Goal: Task Accomplishment & Management: Manage account settings

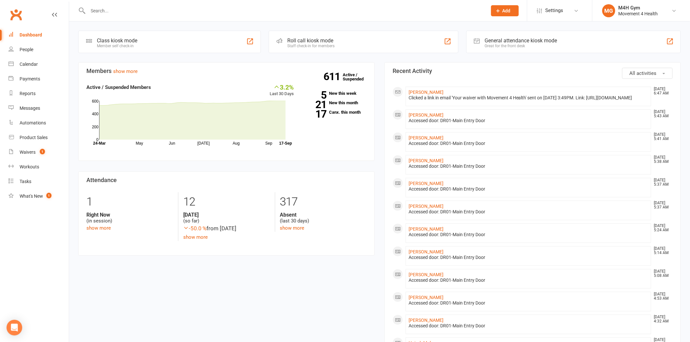
click at [673, 17] on li "MG M4H Gym Movement 4 Health My profile Support & training Terms & conditions P…" at bounding box center [641, 10] width 98 height 21
click at [24, 153] on div "Waivers" at bounding box center [28, 152] width 16 height 5
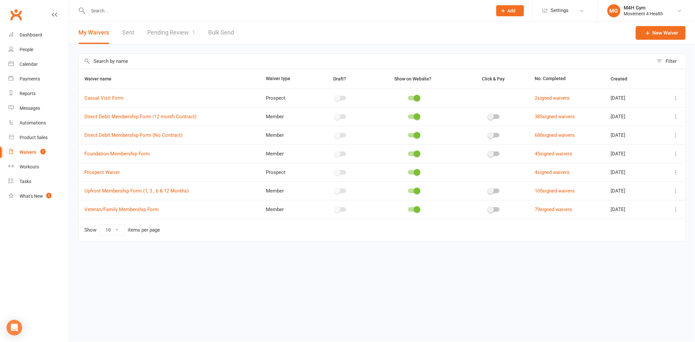
click at [676, 136] on icon at bounding box center [676, 135] width 7 height 7
click at [651, 173] on link "Copy external link to clipboard" at bounding box center [641, 174] width 77 height 13
click at [164, 31] on link "Pending Review 1" at bounding box center [171, 33] width 48 height 22
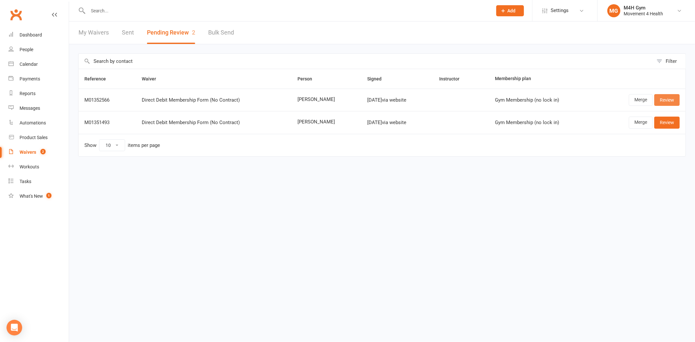
click at [667, 102] on link "Review" at bounding box center [666, 100] width 25 height 12
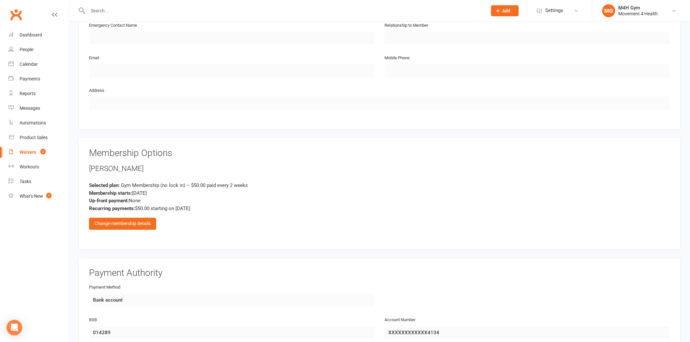
scroll to position [362, 0]
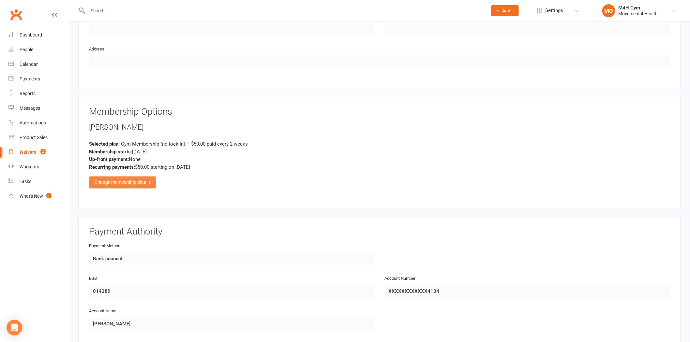
click at [115, 182] on div "Change membership details" at bounding box center [122, 183] width 67 height 12
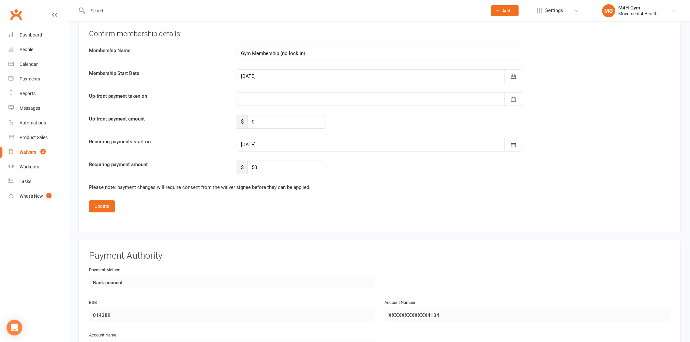
scroll to position [724, 0]
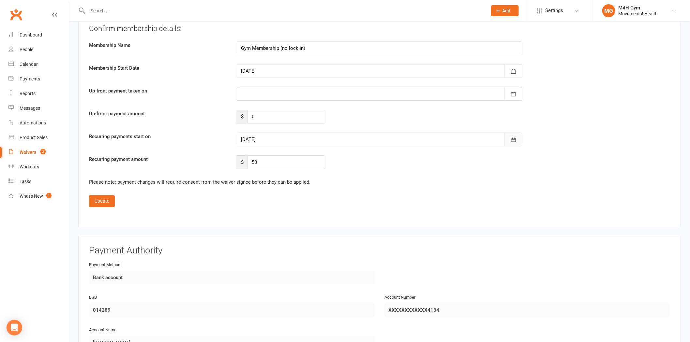
click at [513, 134] on button "button" at bounding box center [513, 140] width 18 height 14
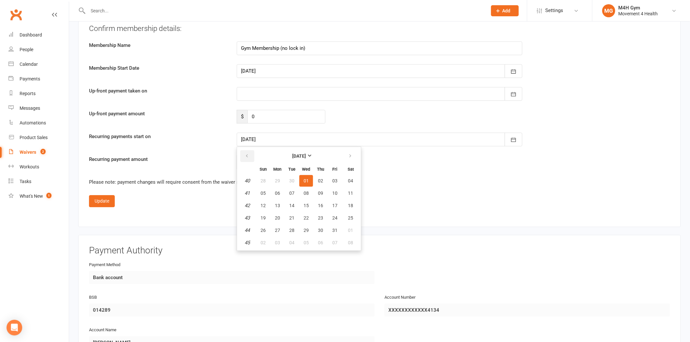
click at [246, 153] on icon "button" at bounding box center [246, 155] width 5 height 5
click at [318, 215] on span "25" at bounding box center [320, 217] width 5 height 5
type input "[DATE]"
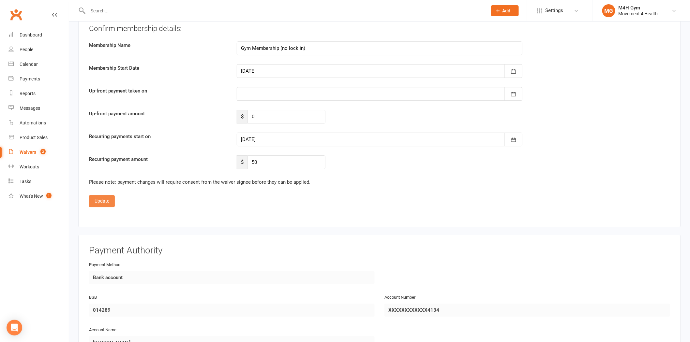
click at [103, 197] on button "Update" at bounding box center [102, 201] width 26 height 12
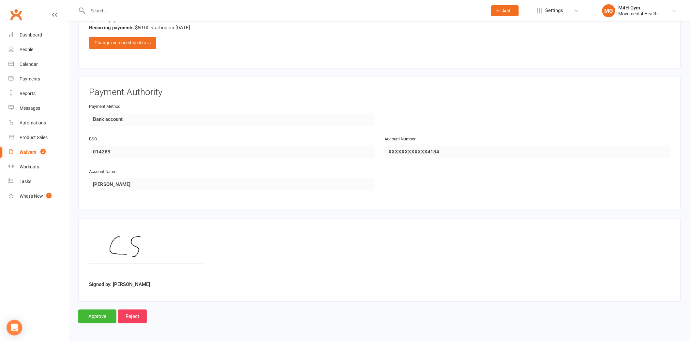
scroll to position [499, 0]
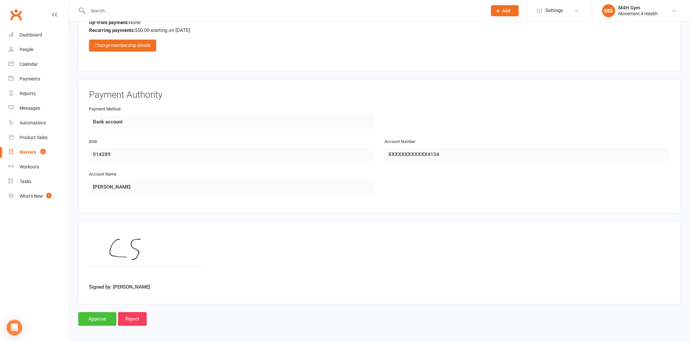
click at [93, 317] on input "Approve" at bounding box center [97, 320] width 38 height 14
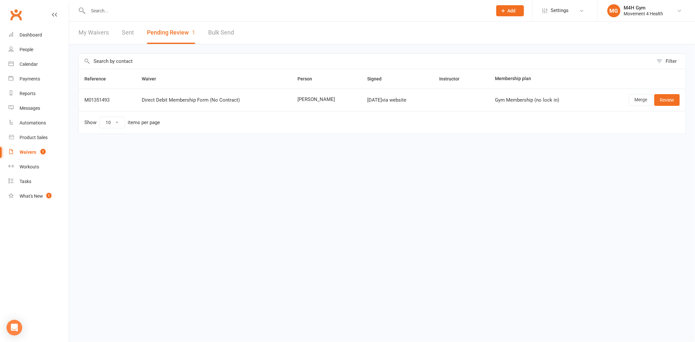
click at [109, 12] on input "text" at bounding box center [287, 10] width 402 height 9
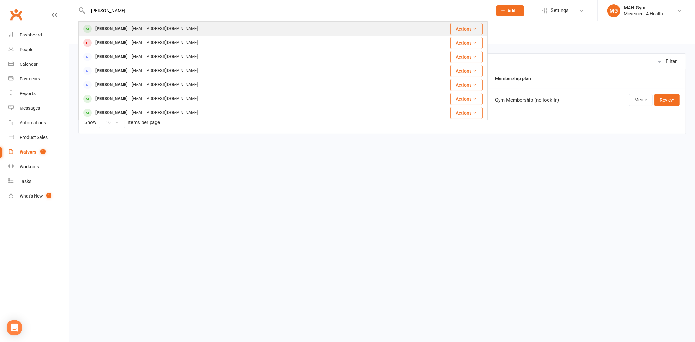
type input "[PERSON_NAME]"
click at [105, 27] on div "[PERSON_NAME]" at bounding box center [112, 28] width 36 height 9
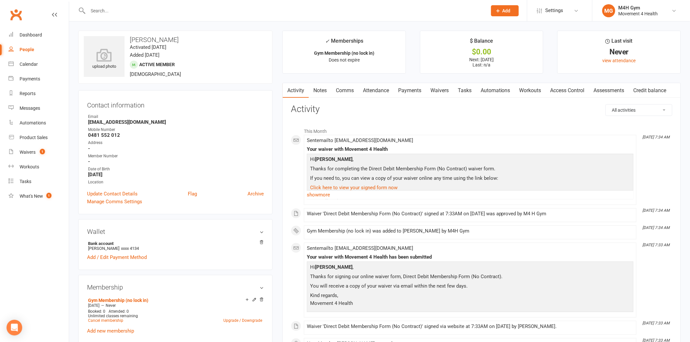
click at [562, 92] on link "Access Control" at bounding box center [567, 90] width 43 height 15
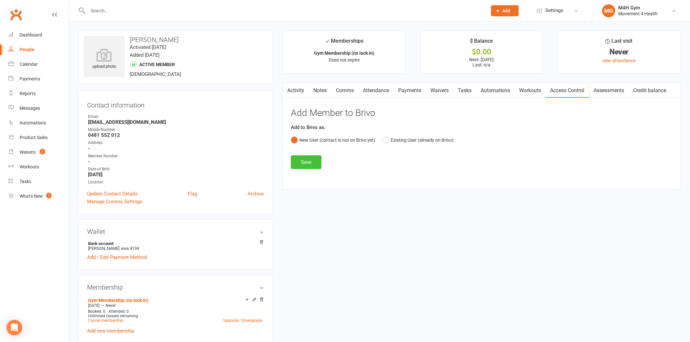
click at [302, 160] on button "Save" at bounding box center [306, 162] width 31 height 14
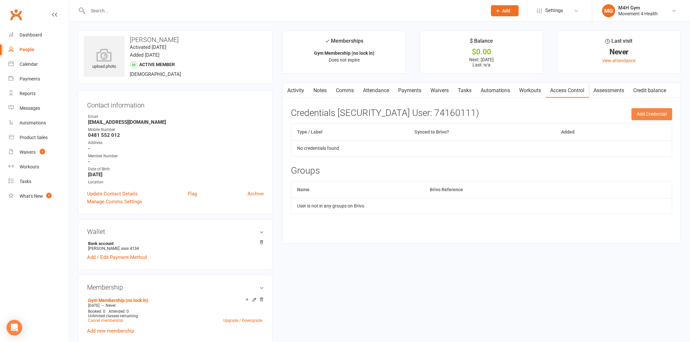
click at [647, 116] on button "Add Credential" at bounding box center [651, 114] width 41 height 12
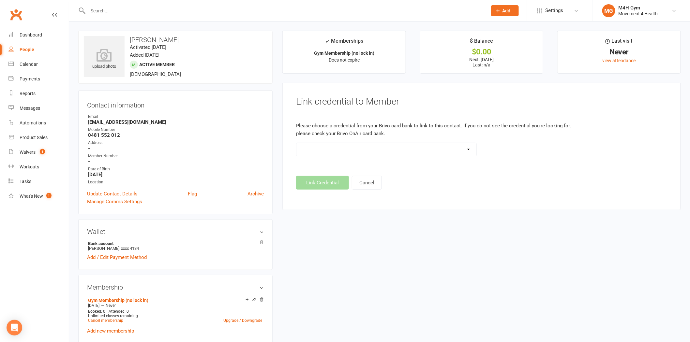
click at [458, 152] on select "Standard 26 Bit (03461) Standard 26 Bit (101) Standard 26 Bit (10101) Standard …" at bounding box center [386, 149] width 180 height 13
select select "621"
click at [296, 143] on select "Standard 26 Bit (03461) Standard 26 Bit (101) Standard 26 Bit (10101) Standard …" at bounding box center [386, 149] width 180 height 13
click at [326, 184] on button "Link Credential" at bounding box center [322, 183] width 53 height 14
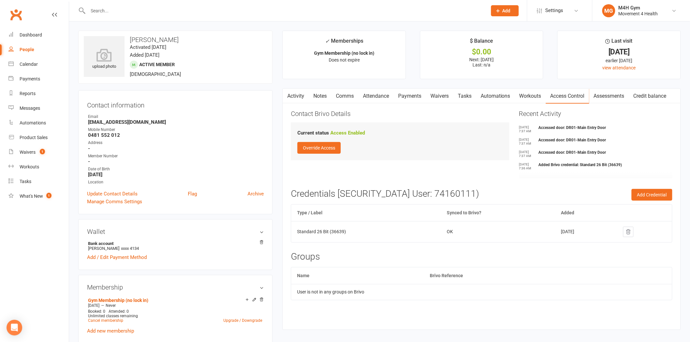
click at [115, 6] on input "text" at bounding box center [284, 10] width 396 height 9
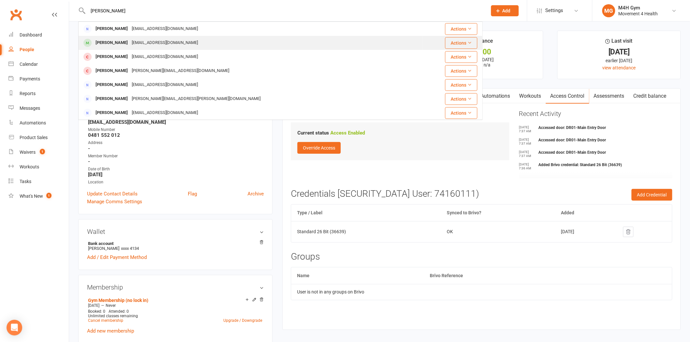
type input "lambert"
click at [108, 38] on div "Gabrielle Lambert" at bounding box center [112, 42] width 36 height 9
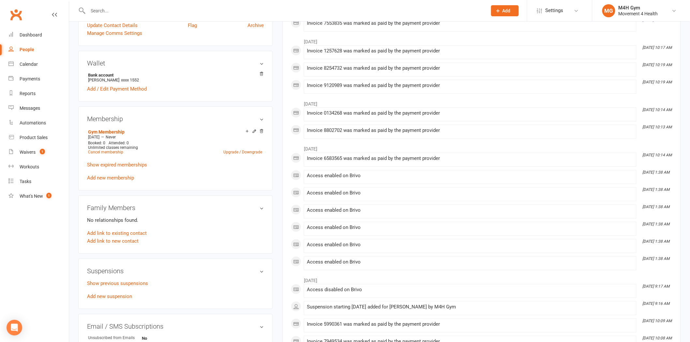
scroll to position [181, 0]
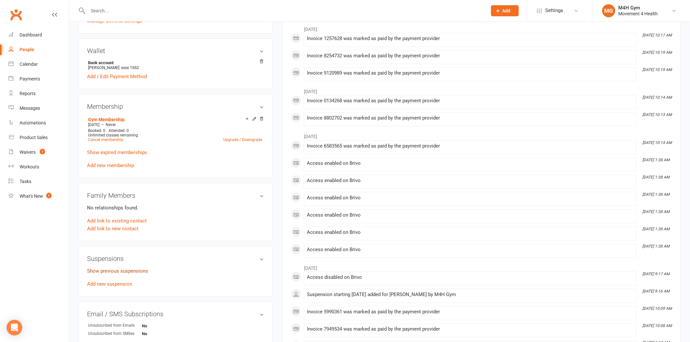
click at [102, 270] on link "Show previous suspensions" at bounding box center [117, 271] width 61 height 6
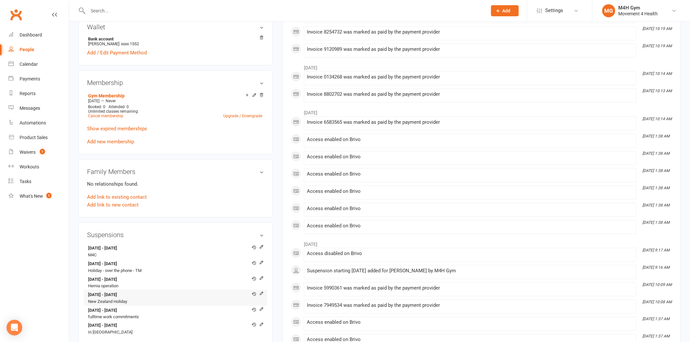
scroll to position [217, 0]
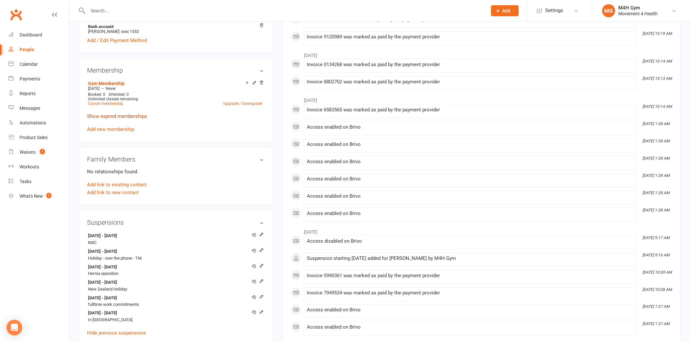
click at [125, 118] on link "Show expired memberships" at bounding box center [117, 116] width 60 height 6
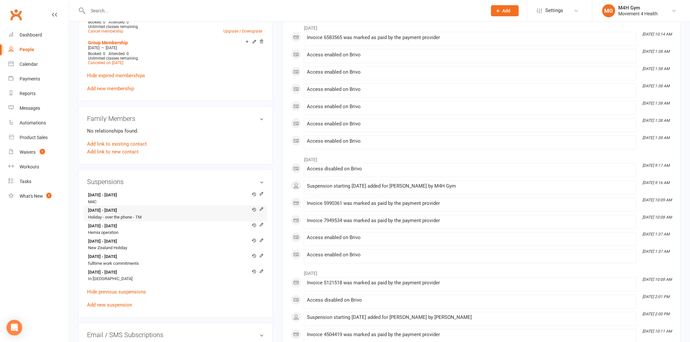
scroll to position [326, 0]
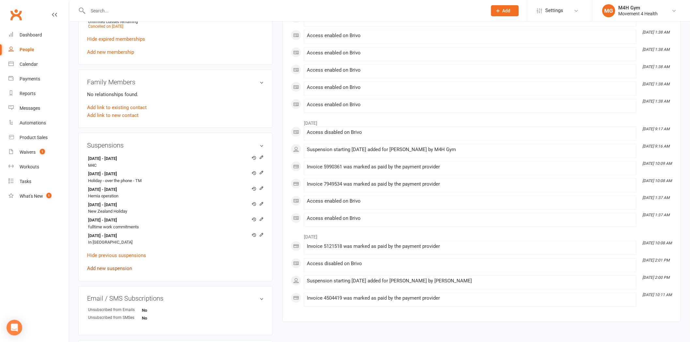
click at [121, 270] on link "Add new suspension" at bounding box center [109, 269] width 45 height 6
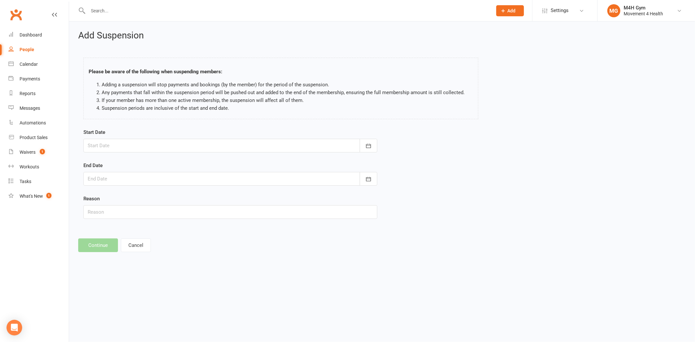
click at [210, 147] on div at bounding box center [230, 146] width 294 height 14
click at [165, 209] on span "18" at bounding box center [167, 211] width 5 height 5
type input "18 Sep 2025"
click at [177, 177] on div at bounding box center [230, 179] width 294 height 14
click at [108, 280] on span "05" at bounding box center [109, 282] width 5 height 5
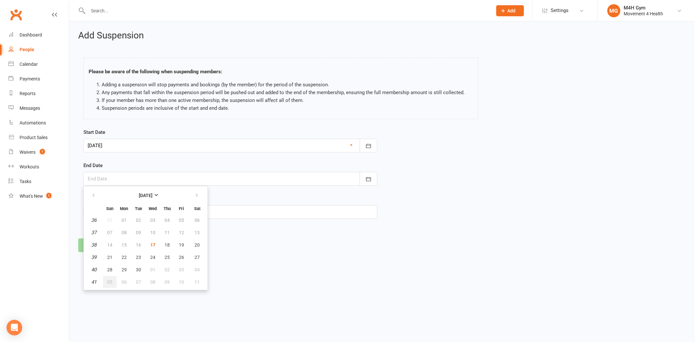
type input "05 Oct 2025"
click at [115, 214] on input "text" at bounding box center [230, 212] width 294 height 14
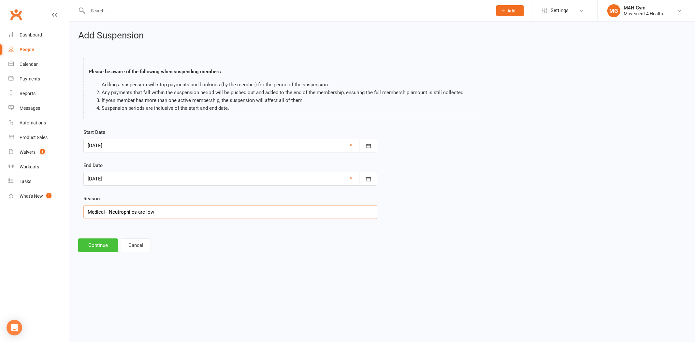
type input "Medical - Neutrophiles are low"
click at [84, 247] on button "Continue" at bounding box center [98, 246] width 40 height 14
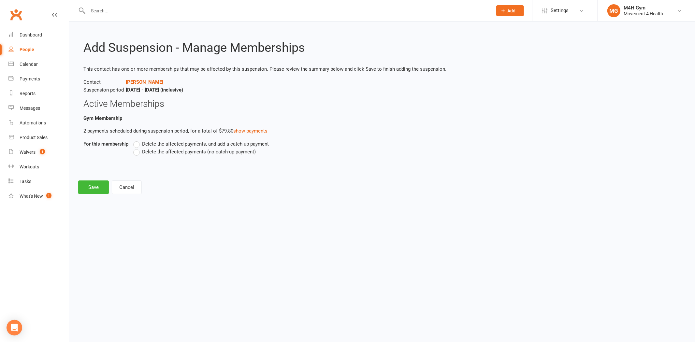
click at [180, 152] on span "Delete the affected payments (no catch-up payment)" at bounding box center [199, 151] width 114 height 7
click at [138, 148] on input "Delete the affected payments (no catch-up payment)" at bounding box center [135, 148] width 4 height 0
click at [93, 187] on button "Save" at bounding box center [93, 188] width 31 height 14
